Goal: Task Accomplishment & Management: Use online tool/utility

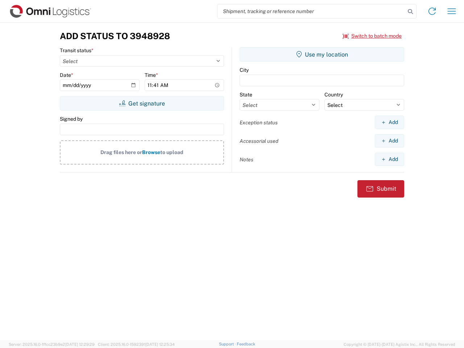
click at [312, 11] on input "search" at bounding box center [312, 11] width 188 height 14
click at [411, 12] on icon at bounding box center [410, 12] width 10 height 10
click at [432, 11] on icon at bounding box center [432, 11] width 12 height 12
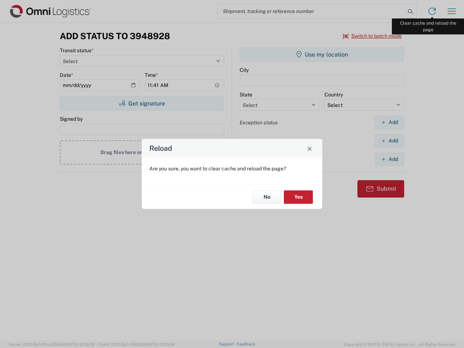
click at [452, 11] on div "Reload Are you sure, you want to clear cache and reload the page? No Yes" at bounding box center [232, 174] width 464 height 348
click at [372, 36] on div "Reload Are you sure, you want to clear cache and reload the page? No Yes" at bounding box center [232, 174] width 464 height 348
click at [142, 103] on div "Reload Are you sure, you want to clear cache and reload the page? No Yes" at bounding box center [232, 174] width 464 height 348
click at [322, 54] on div "Reload Are you sure, you want to clear cache and reload the page? No Yes" at bounding box center [232, 174] width 464 height 348
click at [389, 122] on div "Reload Are you sure, you want to clear cache and reload the page? No Yes" at bounding box center [232, 174] width 464 height 348
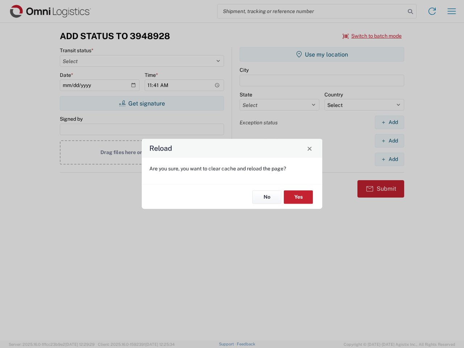
click at [389, 141] on div "Reload Are you sure, you want to clear cache and reload the page? No Yes" at bounding box center [232, 174] width 464 height 348
click at [389, 159] on div "Reload Are you sure, you want to clear cache and reload the page? No Yes" at bounding box center [232, 174] width 464 height 348
